Goal: Task Accomplishment & Management: Complete application form

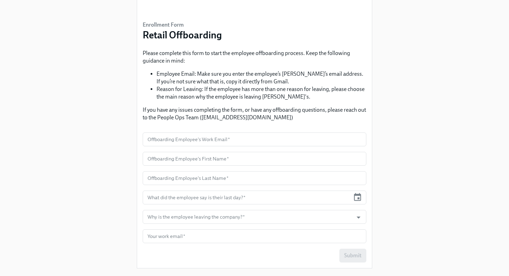
scroll to position [41, 0]
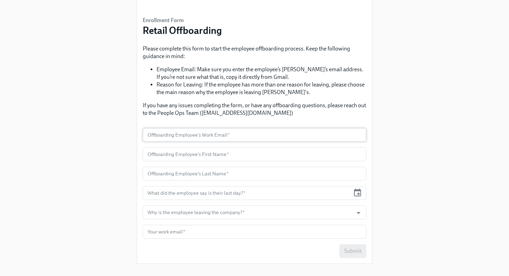
click at [202, 133] on input "text" at bounding box center [255, 135] width 224 height 14
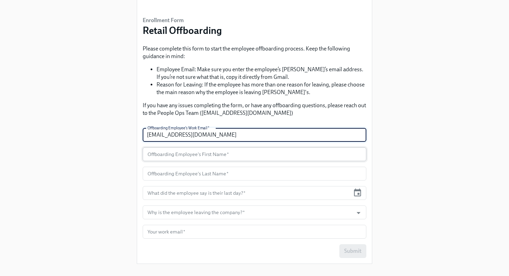
type input "nmisley@rothys.com"
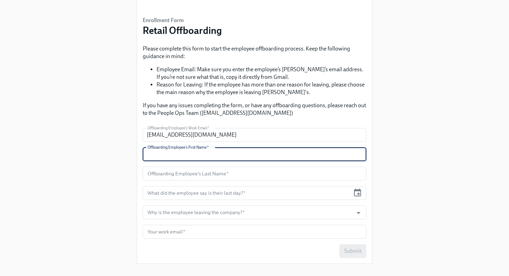
click at [162, 156] on input "text" at bounding box center [255, 155] width 224 height 14
type input "Nicole"
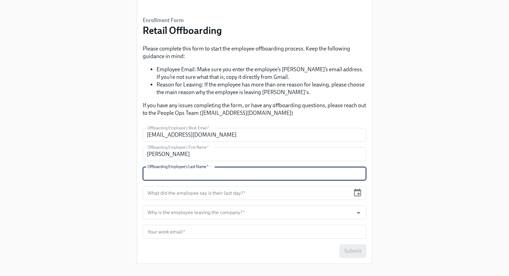
click at [152, 175] on input "text" at bounding box center [255, 174] width 224 height 14
type input "Misley"
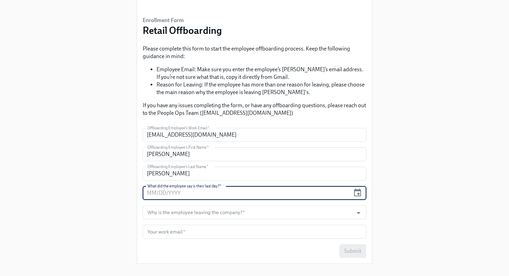
click at [150, 189] on input "text" at bounding box center [246, 193] width 207 height 14
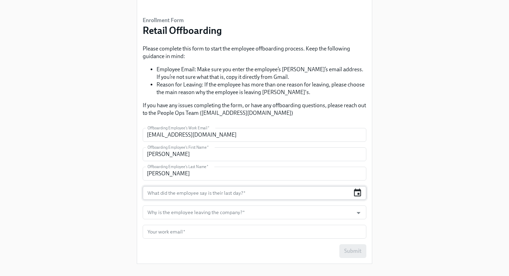
click at [360, 195] on icon "button" at bounding box center [357, 192] width 9 height 9
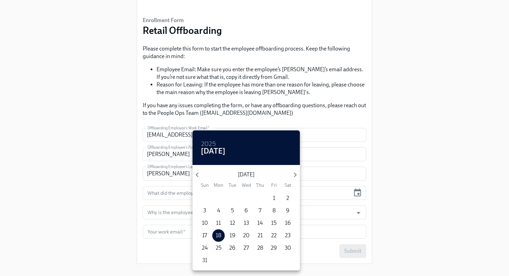
click at [203, 260] on p "31" at bounding box center [204, 261] width 5 height 8
type input "08/31/2025"
click at [159, 216] on div at bounding box center [254, 138] width 509 height 276
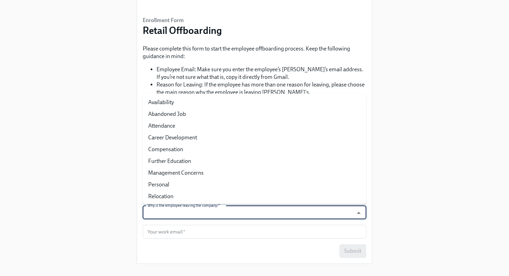
click at [160, 215] on input "Why is the employee leaving the company?   *" at bounding box center [248, 213] width 204 height 14
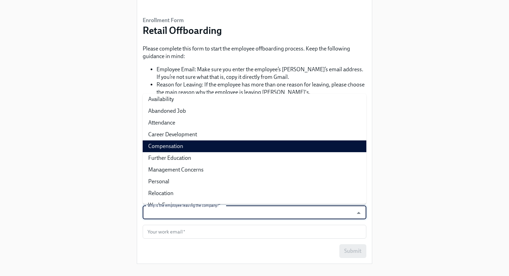
scroll to position [0, 0]
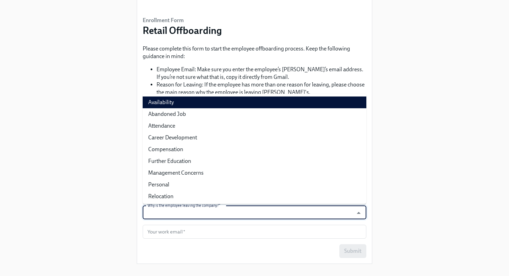
click at [160, 104] on li "Availability" at bounding box center [255, 103] width 224 height 12
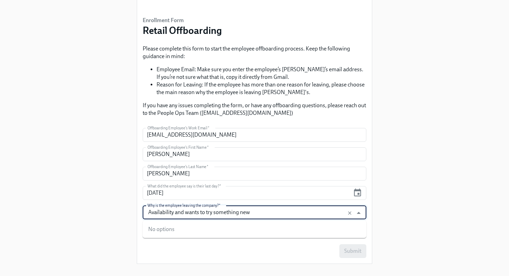
type input "Availability"
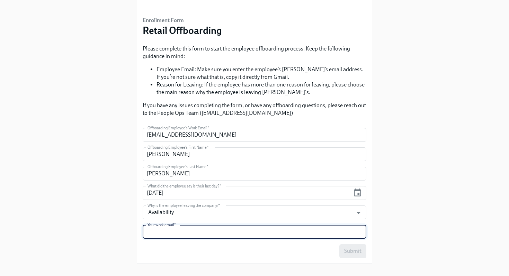
click at [151, 233] on input "text" at bounding box center [255, 232] width 224 height 14
type input "bzamudio@rothys.com"
click at [352, 253] on span "Submit" at bounding box center [352, 251] width 17 height 7
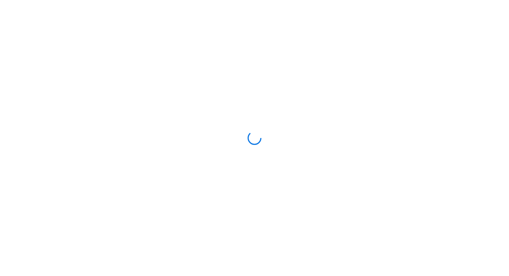
scroll to position [135, 0]
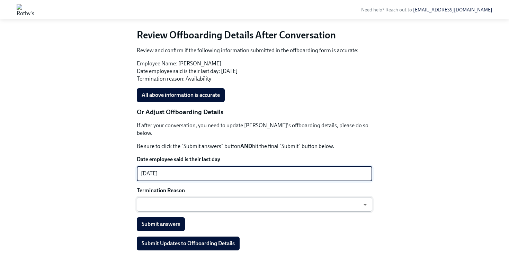
type textarea "[DATE]"
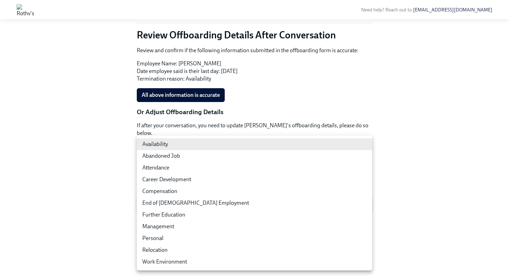
click at [169, 198] on body "Need help? Reach out to peopleops@rothys.com Back to Retail Offboarding overvie…" at bounding box center [254, 74] width 509 height 419
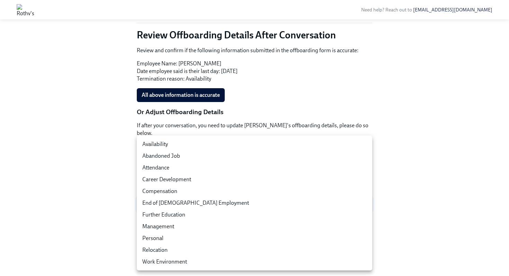
click at [177, 145] on li "Availability" at bounding box center [255, 145] width 236 height 12
type input "tpKzYNOpK"
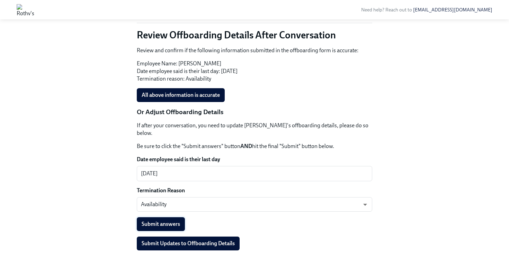
click at [163, 221] on span "Submit answers" at bounding box center [161, 224] width 38 height 7
click at [206, 94] on span "All above information is accurate" at bounding box center [181, 95] width 78 height 7
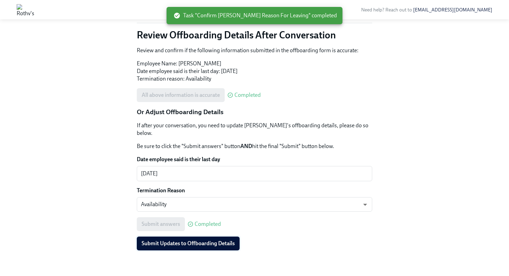
click at [187, 240] on span "Submit Updates to Offboarding Details" at bounding box center [188, 243] width 93 height 7
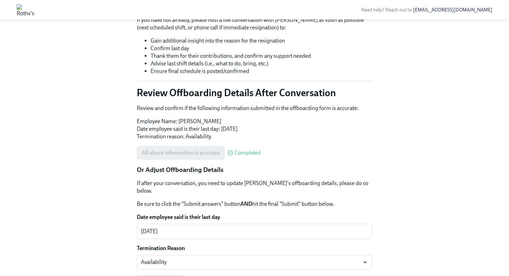
scroll to position [0, 0]
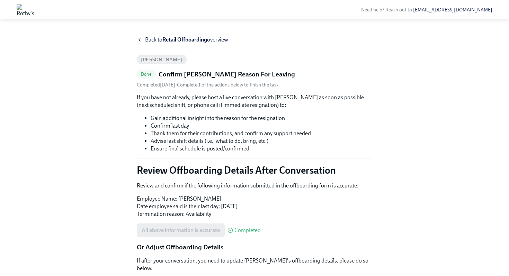
click at [141, 39] on icon at bounding box center [140, 40] width 6 height 6
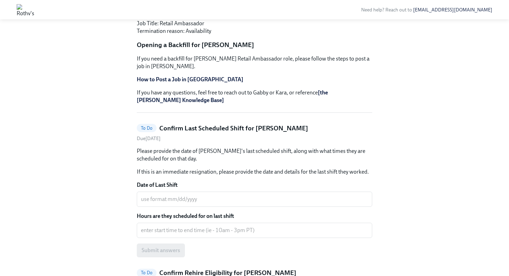
scroll to position [143, 0]
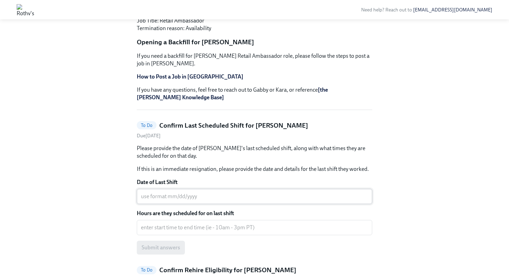
click at [144, 193] on textarea "Date of Last Shift" at bounding box center [254, 197] width 227 height 8
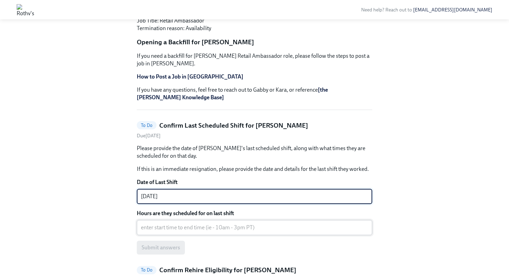
type textarea "08/25/2025"
click at [149, 224] on textarea "Hours are they scheduled for on last shift" at bounding box center [254, 228] width 227 height 8
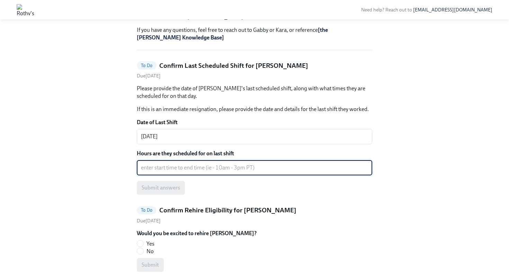
scroll to position [205, 0]
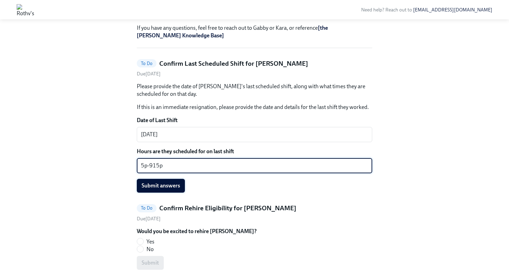
type textarea "5p-915p"
click at [160, 183] on span "Submit answers" at bounding box center [161, 186] width 38 height 7
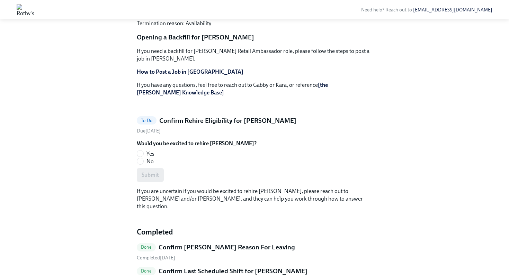
scroll to position [151, 0]
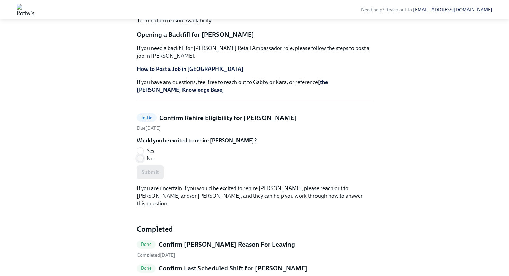
click at [140, 156] on input "No" at bounding box center [140, 159] width 6 height 6
radio input "true"
click at [145, 169] on span "Submit" at bounding box center [150, 172] width 17 height 7
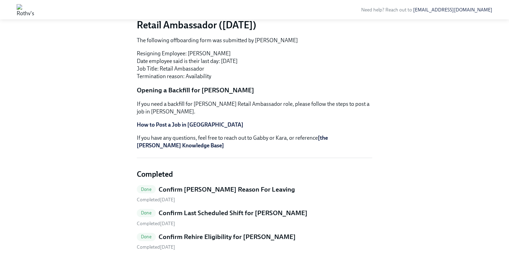
scroll to position [0, 0]
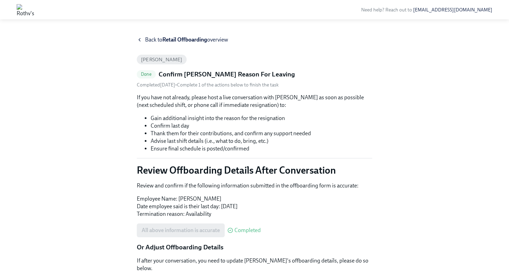
scroll to position [135, 0]
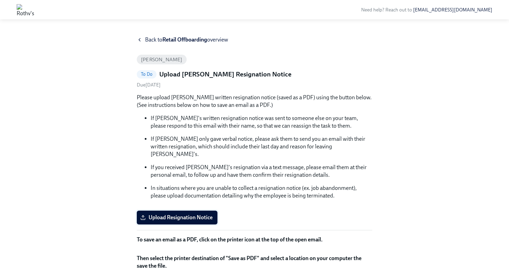
click at [159, 214] on span "Upload Resignation Notice" at bounding box center [177, 217] width 71 height 7
click at [0, 0] on input "Upload Resignation Notice" at bounding box center [0, 0] width 0 height 0
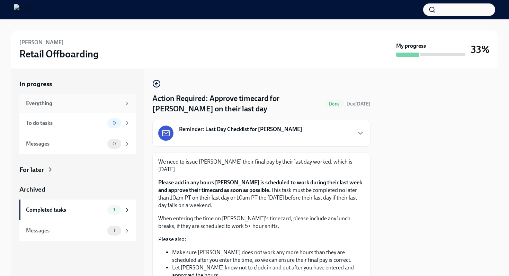
click at [125, 105] on icon at bounding box center [127, 103] width 6 height 6
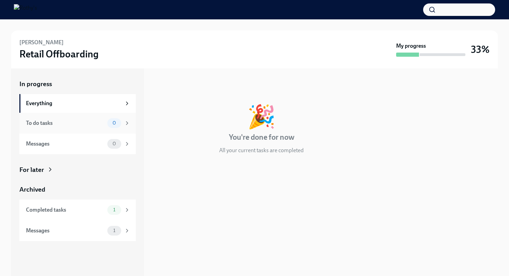
click at [125, 123] on icon at bounding box center [127, 123] width 6 height 6
click at [125, 141] on icon at bounding box center [127, 144] width 6 height 6
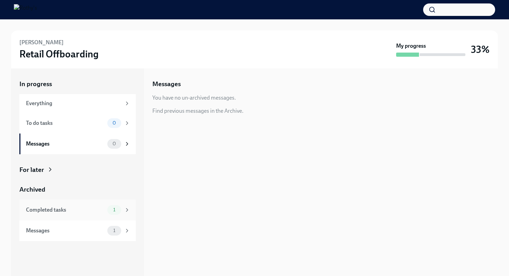
click at [126, 211] on icon at bounding box center [127, 210] width 6 height 6
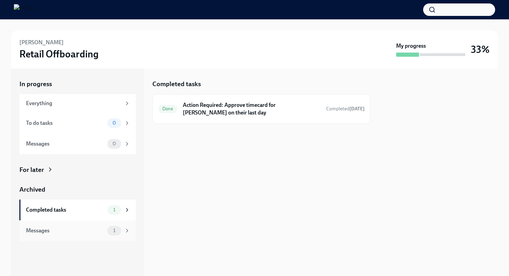
click at [125, 230] on icon at bounding box center [127, 231] width 6 height 6
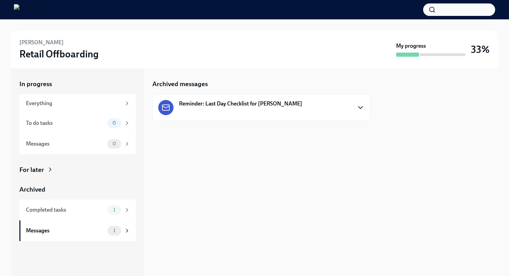
click at [361, 108] on icon "button" at bounding box center [360, 108] width 4 height 2
